Goal: Task Accomplishment & Management: Manage account settings

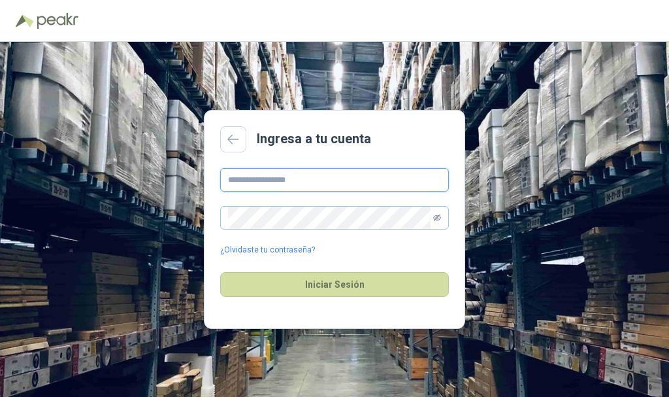
type input "**********"
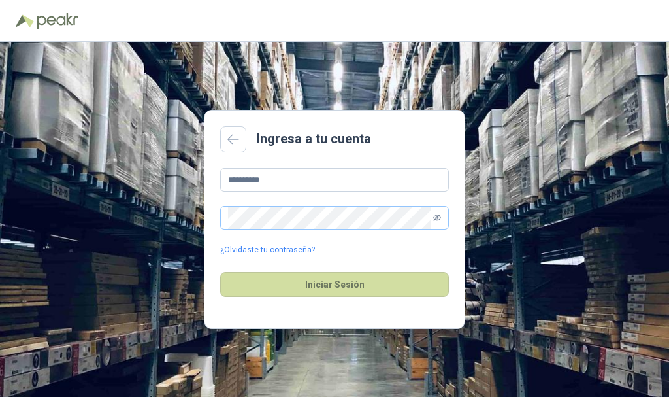
click at [437, 220] on icon "eye-invisible" at bounding box center [437, 217] width 8 height 7
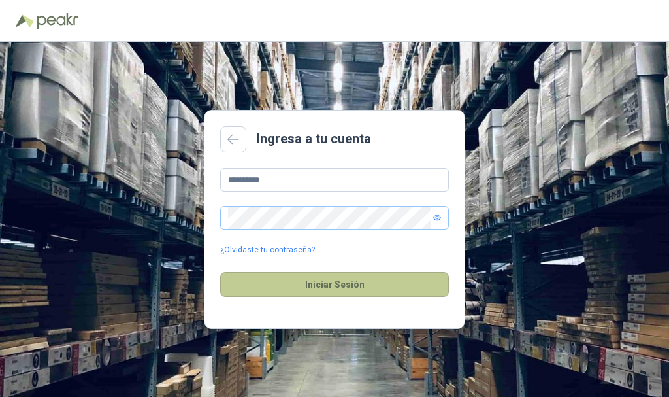
click at [340, 283] on button "Iniciar Sesión" at bounding box center [334, 284] width 229 height 25
click at [333, 278] on button "Iniciar Sesión" at bounding box center [334, 284] width 229 height 25
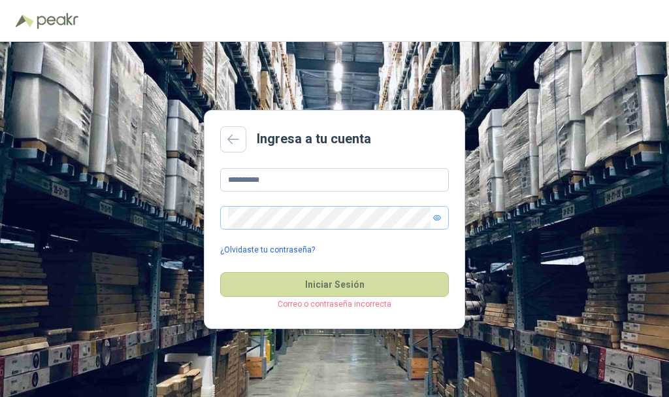
click at [263, 248] on link "¿Olvidaste tu contraseña?" at bounding box center [267, 250] width 95 height 12
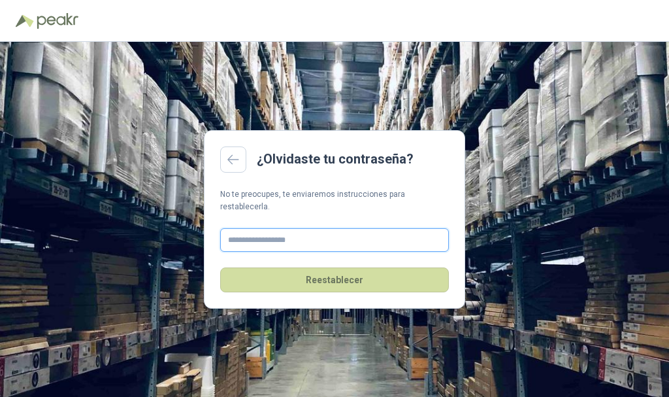
click at [260, 237] on input "text" at bounding box center [334, 240] width 229 height 24
type input "**********"
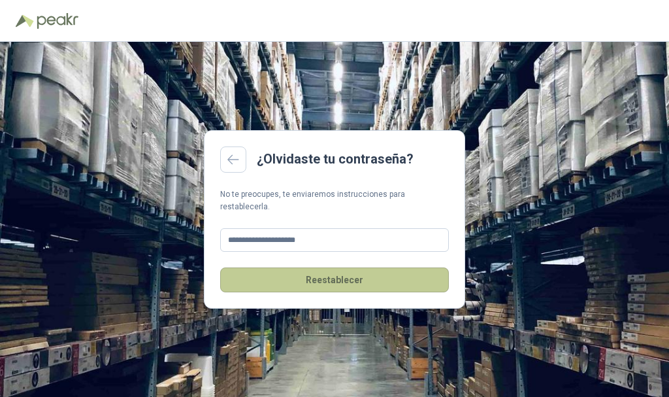
click at [329, 272] on button "Reestablecer" at bounding box center [334, 279] width 229 height 25
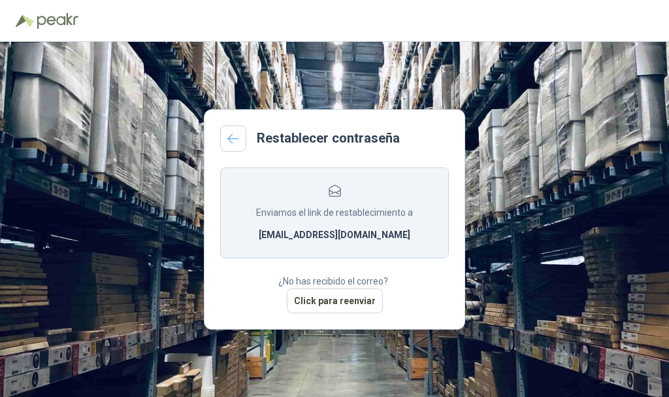
click at [223, 132] on link at bounding box center [233, 138] width 26 height 26
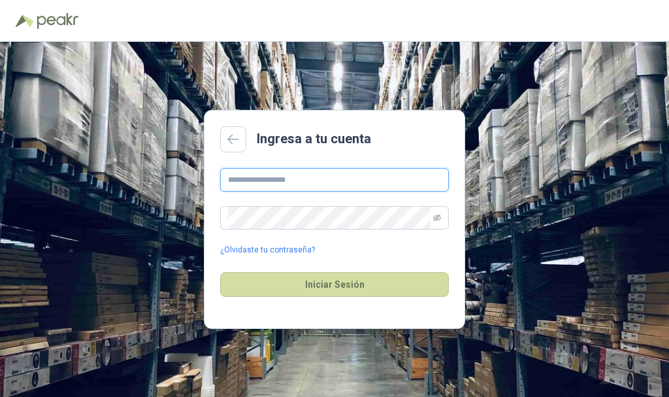
type input "**********"
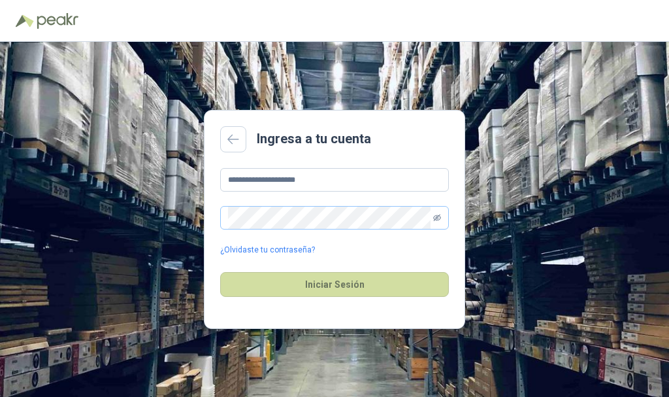
click at [437, 218] on icon "eye-invisible" at bounding box center [437, 218] width 8 height 8
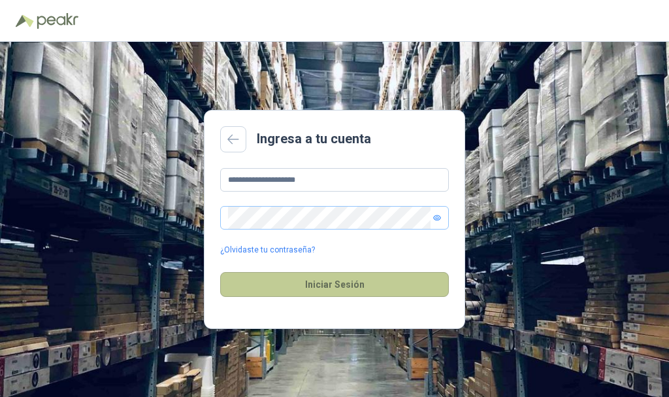
click at [331, 285] on button "Iniciar Sesión" at bounding box center [334, 284] width 229 height 25
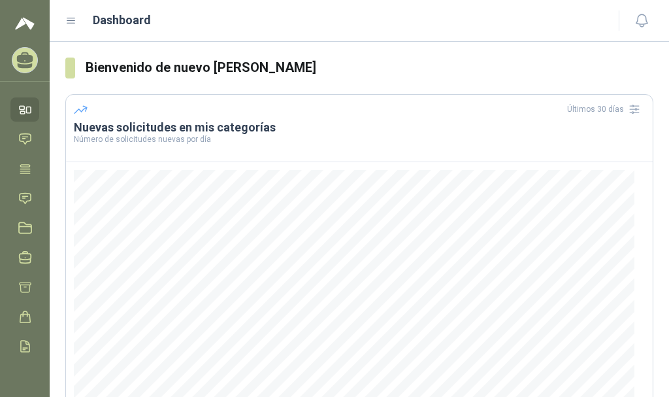
click at [67, 25] on icon at bounding box center [71, 21] width 12 height 12
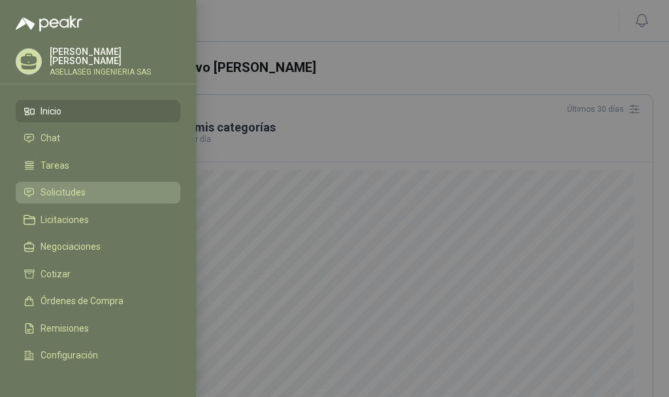
click at [61, 193] on span "Solicitudes" at bounding box center [63, 192] width 45 height 10
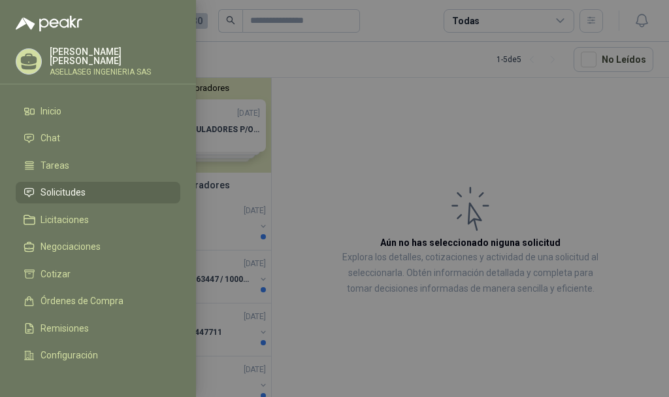
click at [332, 150] on div at bounding box center [334, 198] width 669 height 397
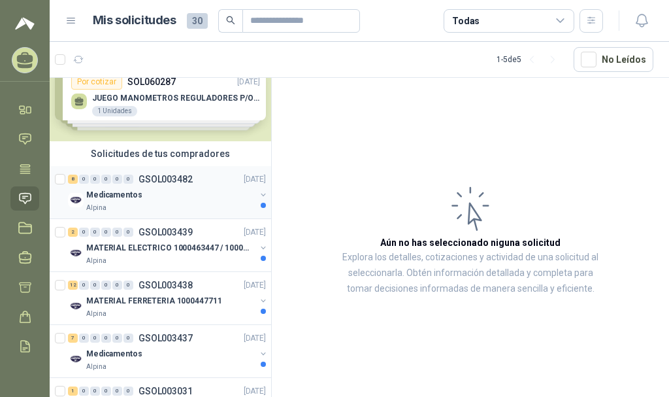
scroll to position [90, 0]
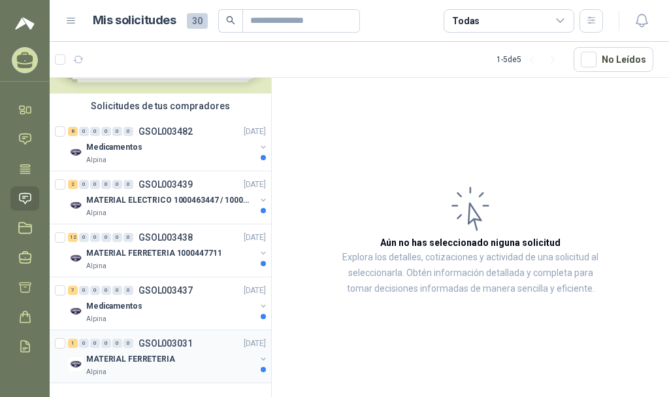
click at [136, 353] on p "MATERIAL FERRETERIA" at bounding box center [130, 359] width 89 height 12
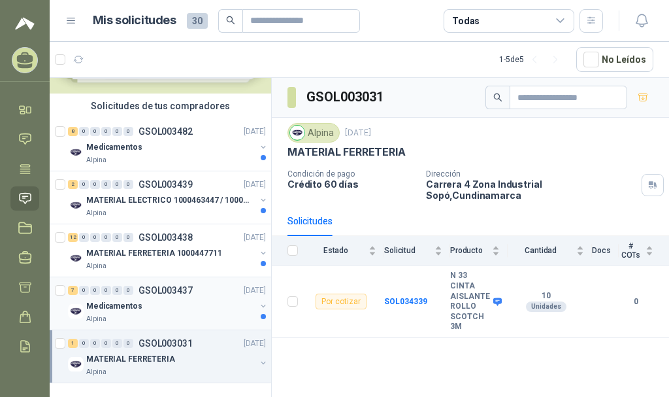
click at [152, 298] on div "Medicamentos" at bounding box center [170, 306] width 169 height 16
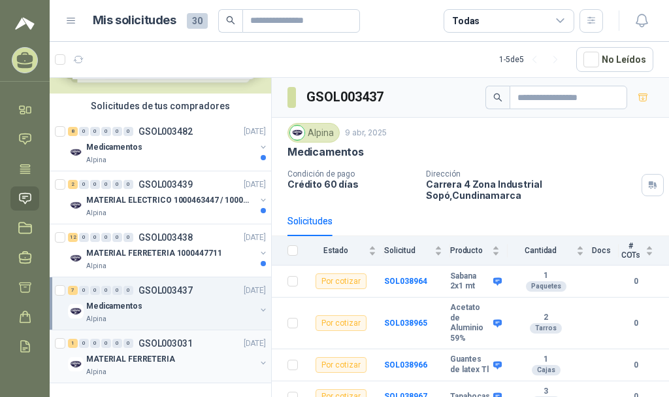
click at [120, 354] on p "MATERIAL FERRETERIA" at bounding box center [130, 359] width 89 height 12
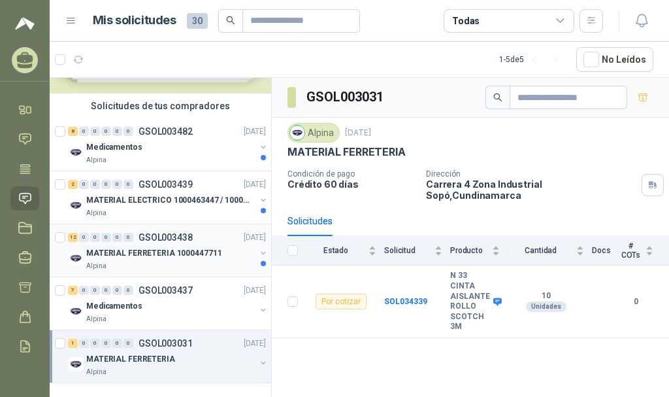
click at [132, 247] on p "MATERIAL FERRETERIA 1000447711" at bounding box center [153, 253] width 135 height 12
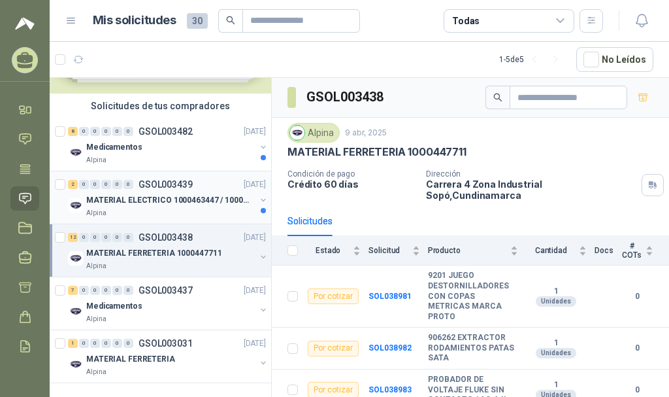
click at [154, 197] on div "MATERIAL ELECTRICO 1000463447 / 1000465800" at bounding box center [170, 200] width 169 height 16
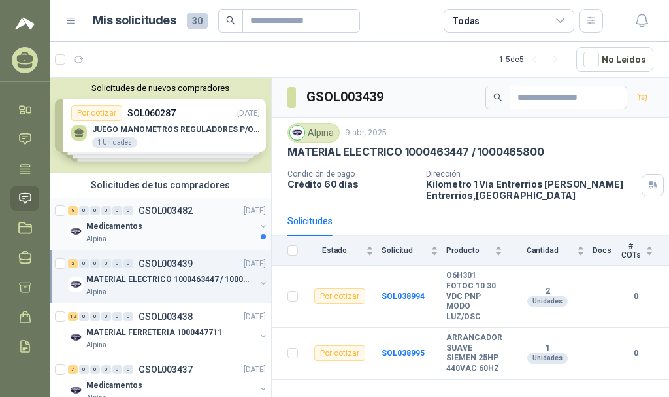
click at [135, 233] on div "Medicamentos" at bounding box center [170, 226] width 169 height 16
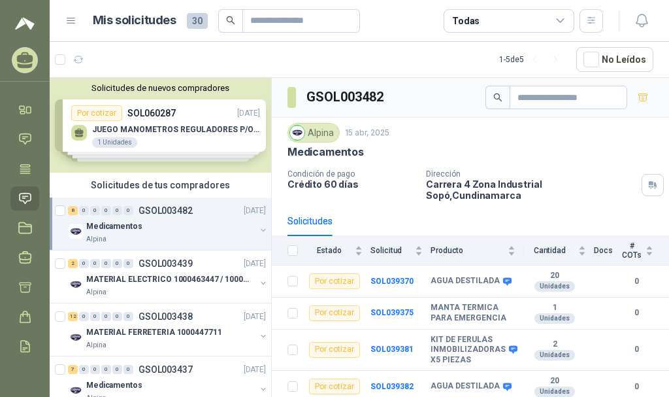
click at [162, 141] on div "Solicitudes de nuevos compradores Por cotizar SOL060287 [DATE] JUEGO MANOMETROS…" at bounding box center [161, 125] width 222 height 95
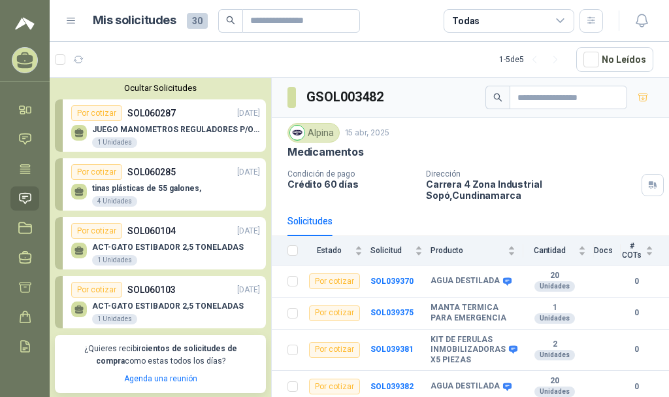
click at [157, 238] on p "SOL060104" at bounding box center [151, 230] width 48 height 14
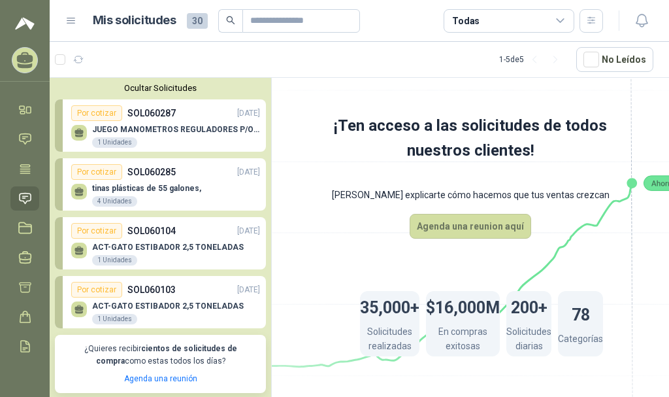
click at [154, 91] on button "Ocultar Solicitudes" at bounding box center [160, 88] width 211 height 10
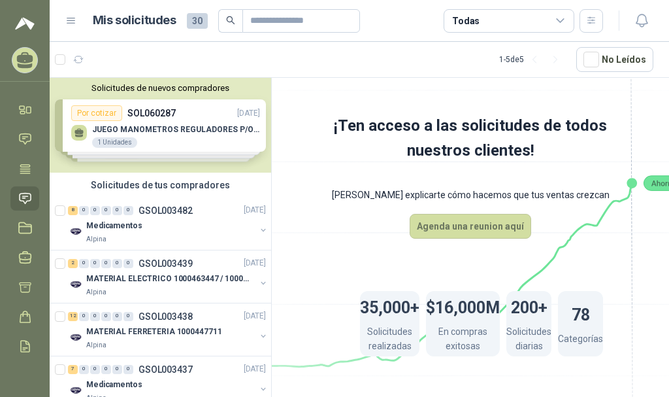
click at [150, 130] on div "Solicitudes de nuevos compradores Por cotizar SOL060287 [DATE] JUEGO MANOMETROS…" at bounding box center [161, 125] width 222 height 95
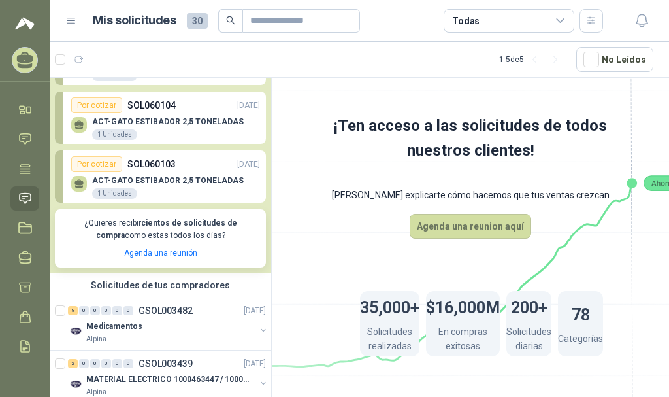
scroll to position [65, 0]
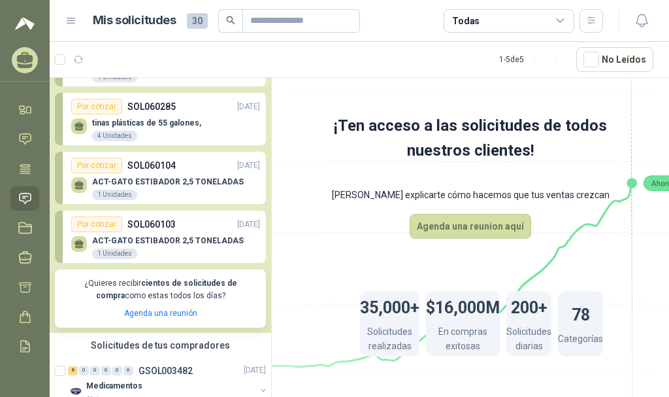
click at [148, 190] on div "ACT-GATO ESTIBADOR 2,5 TONELADAS 1 Unidades" at bounding box center [168, 189] width 152 height 24
click at [149, 184] on p "ACT-GATO ESTIBADOR 2,5 TONELADAS" at bounding box center [168, 181] width 152 height 9
click at [154, 235] on div "ACT-GATO ESTIBADOR 2,5 TONELADAS 1 Unidades" at bounding box center [165, 245] width 189 height 27
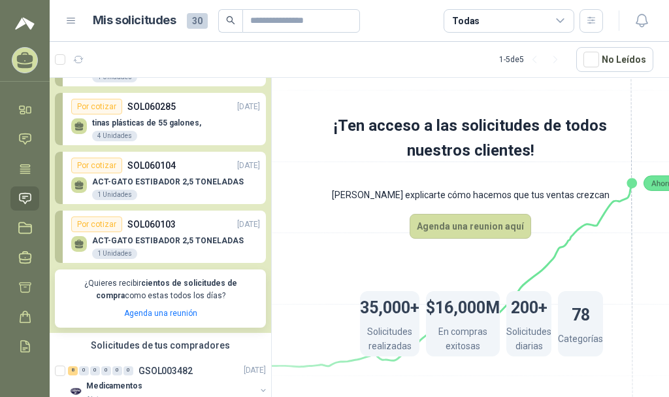
click at [154, 235] on div "ACT-GATO ESTIBADOR 2,5 TONELADAS 1 Unidades" at bounding box center [165, 245] width 189 height 27
click at [142, 231] on p "SOL060103" at bounding box center [151, 224] width 48 height 14
click at [193, 230] on div "Por cotizar SOL060103 [DATE]" at bounding box center [165, 224] width 189 height 16
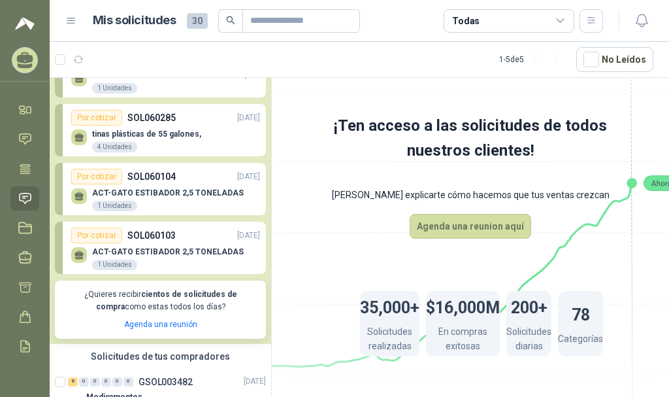
scroll to position [0, 0]
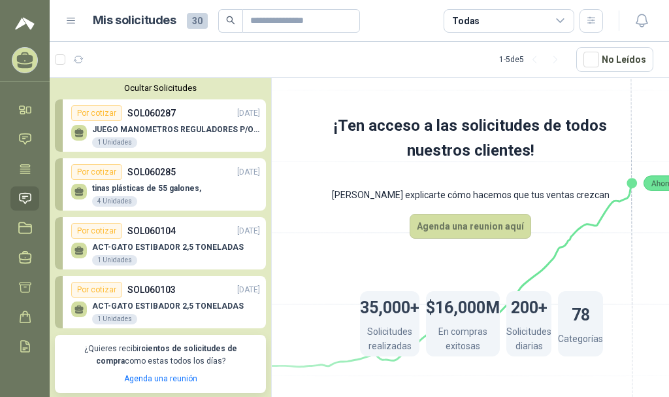
click at [142, 92] on button "Ocultar Solicitudes" at bounding box center [160, 88] width 211 height 10
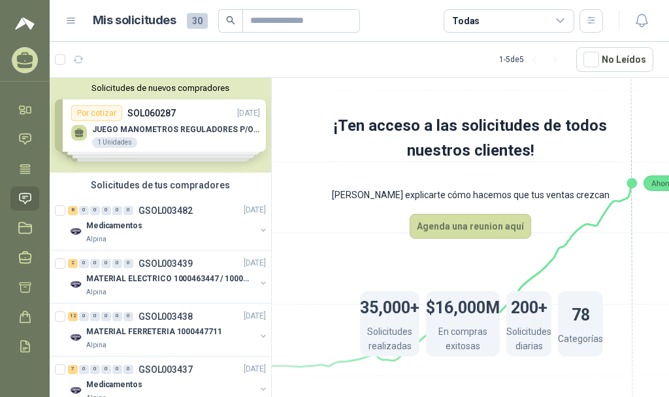
click at [144, 131] on div "Solicitudes de nuevos compradores Por cotizar SOL060287 [DATE] JUEGO MANOMETROS…" at bounding box center [161, 125] width 222 height 95
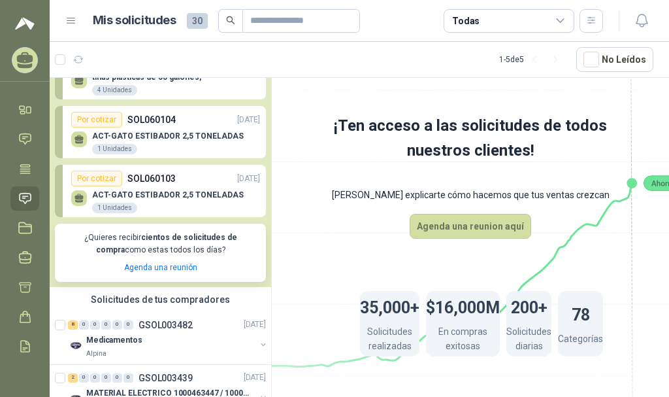
scroll to position [131, 0]
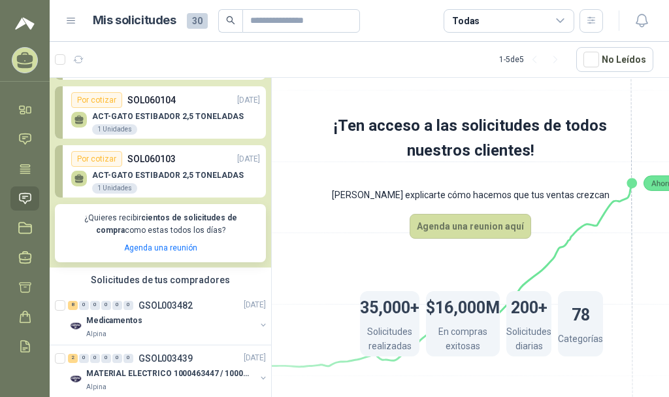
click at [97, 159] on div "Por cotizar" at bounding box center [96, 159] width 51 height 16
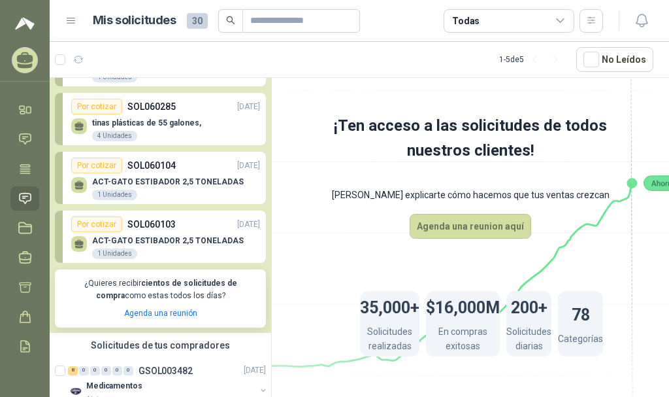
scroll to position [0, 0]
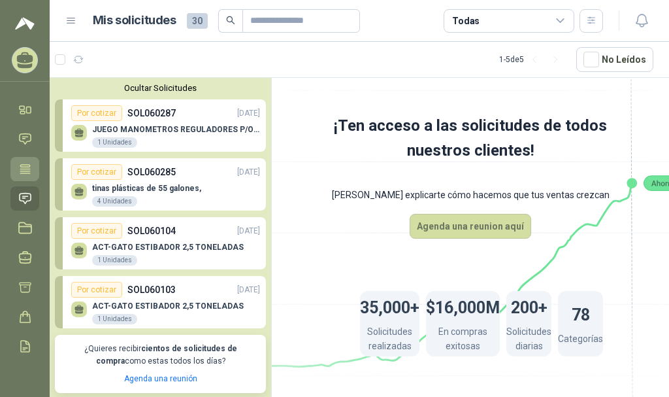
click at [25, 165] on icon at bounding box center [25, 169] width 14 height 14
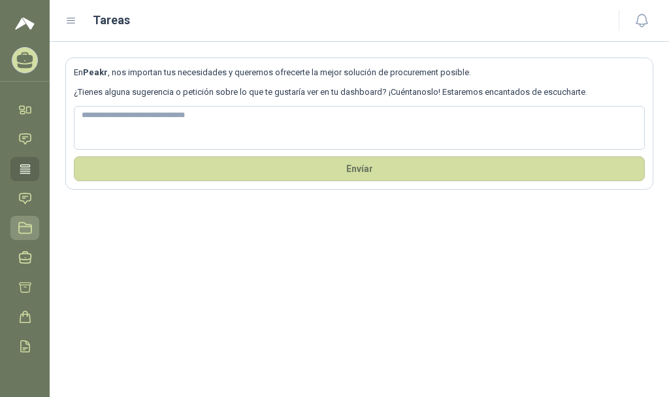
click at [22, 227] on icon at bounding box center [25, 228] width 12 height 10
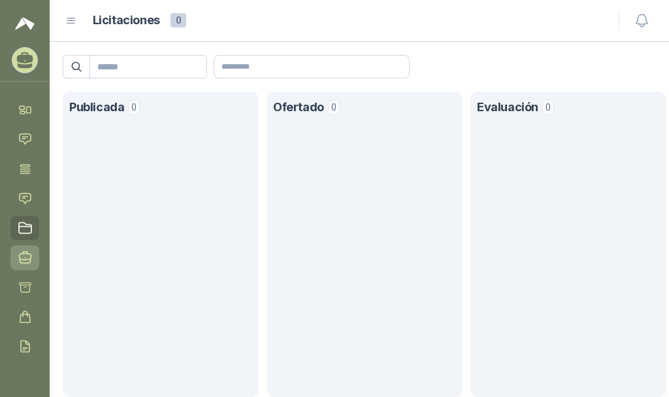
click at [24, 256] on icon at bounding box center [25, 257] width 14 height 14
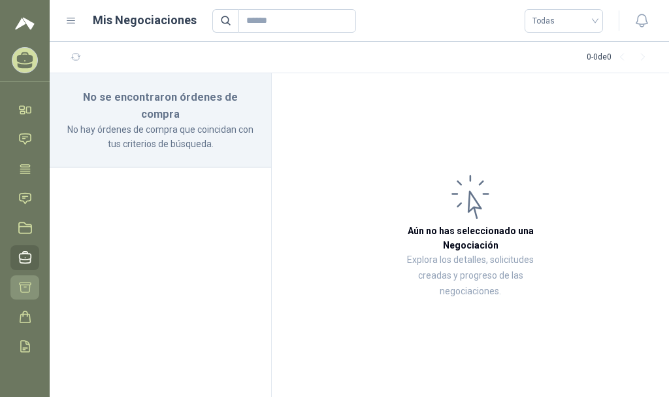
click at [22, 284] on icon at bounding box center [25, 287] width 11 height 10
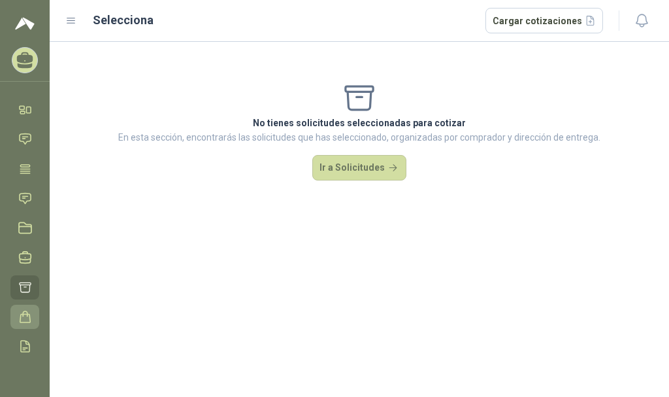
click at [26, 319] on icon at bounding box center [25, 317] width 14 height 14
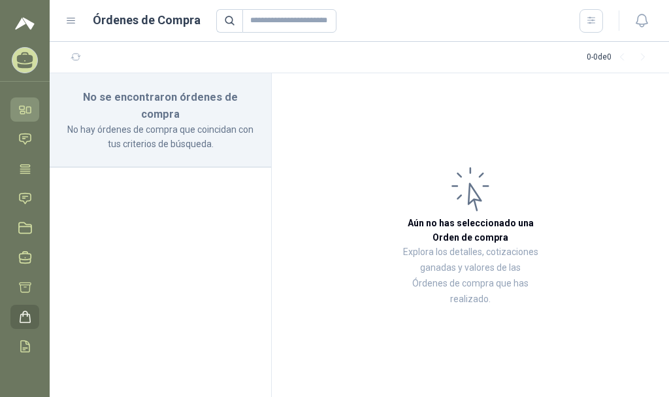
click at [22, 112] on icon at bounding box center [22, 112] width 5 height 3
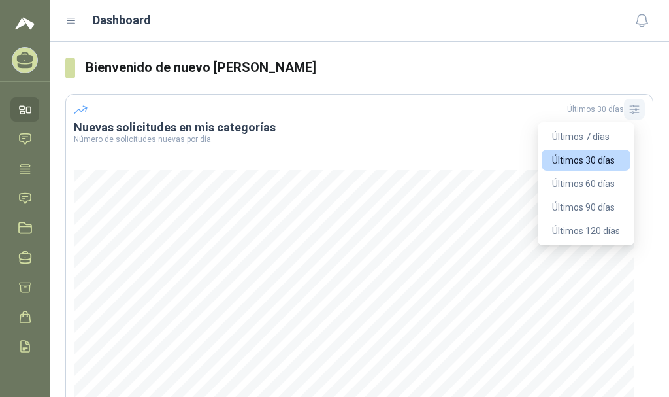
click at [630, 112] on icon "button" at bounding box center [634, 109] width 9 height 8
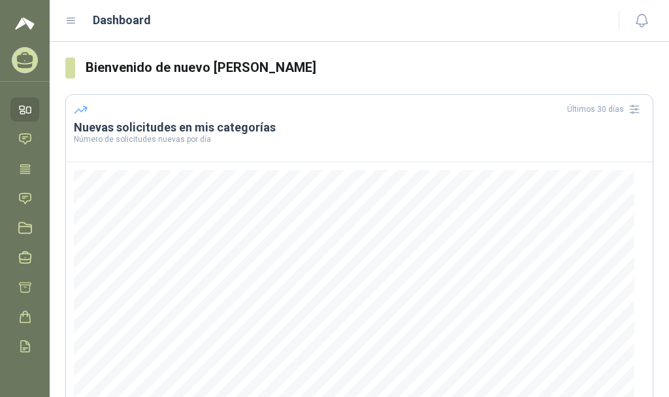
click at [494, 115] on div "Últimos 30 días" at bounding box center [359, 109] width 571 height 21
click at [75, 16] on icon at bounding box center [71, 21] width 12 height 12
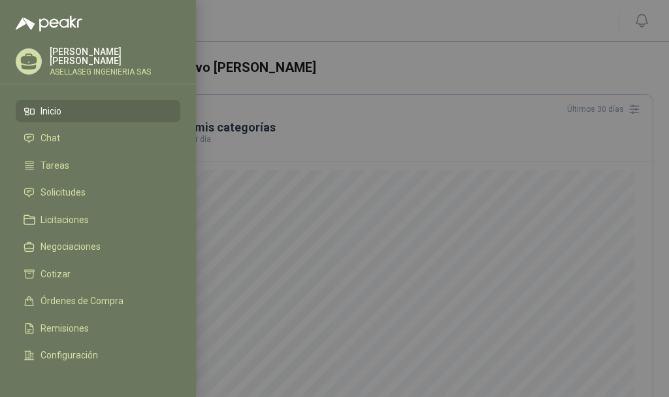
click at [33, 63] on icon at bounding box center [29, 59] width 16 height 11
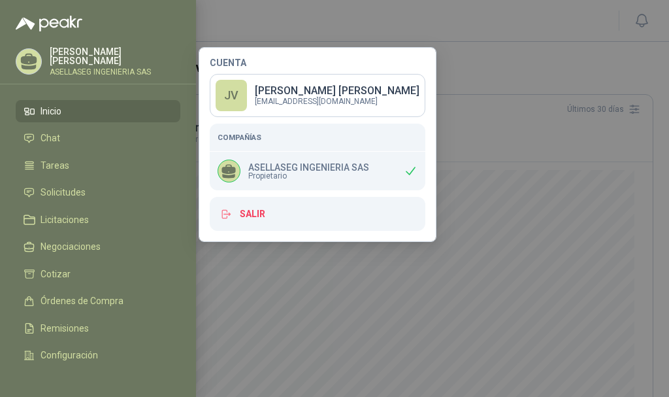
click at [306, 265] on div at bounding box center [334, 198] width 669 height 397
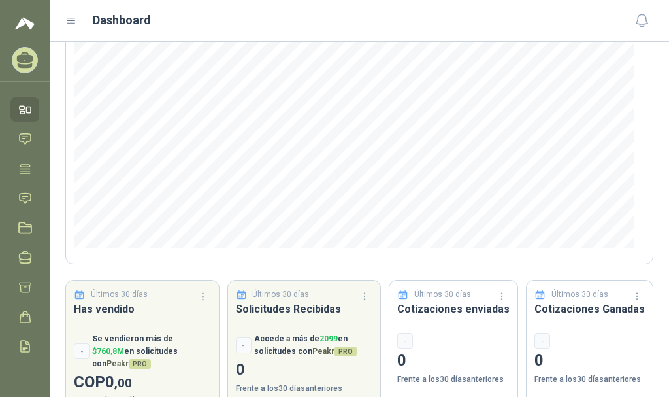
scroll to position [192, 0]
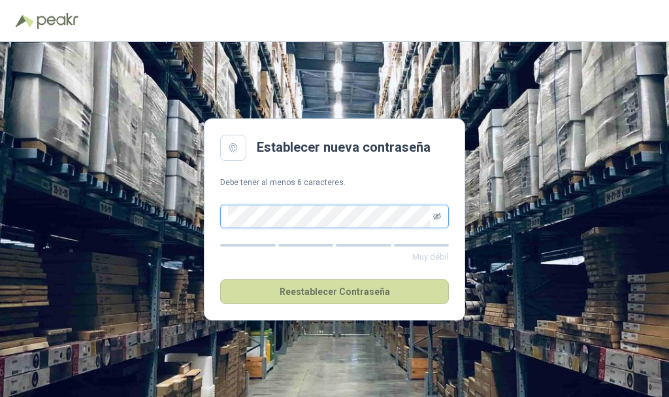
click at [436, 214] on icon "eye-invisible" at bounding box center [437, 216] width 8 height 8
click at [367, 177] on p "Debe tener al menos 6 caracteres." at bounding box center [334, 182] width 229 height 12
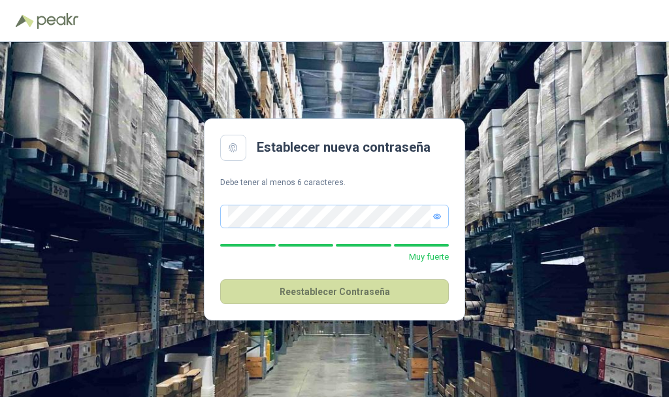
click at [235, 257] on p "Muy fuerte" at bounding box center [334, 256] width 229 height 13
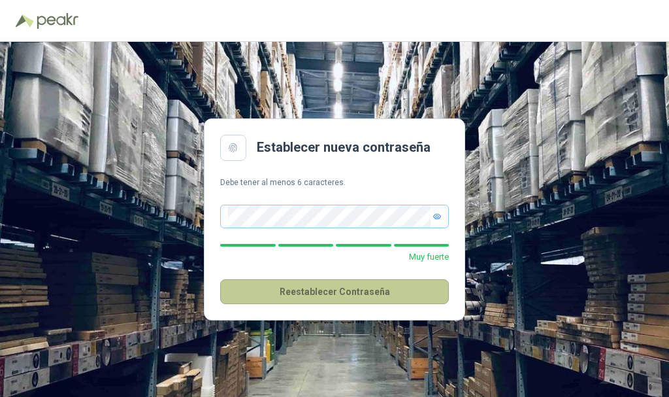
click at [333, 292] on button "Reestablecer Contraseña" at bounding box center [334, 291] width 229 height 25
